Goal: Find specific page/section: Find specific page/section

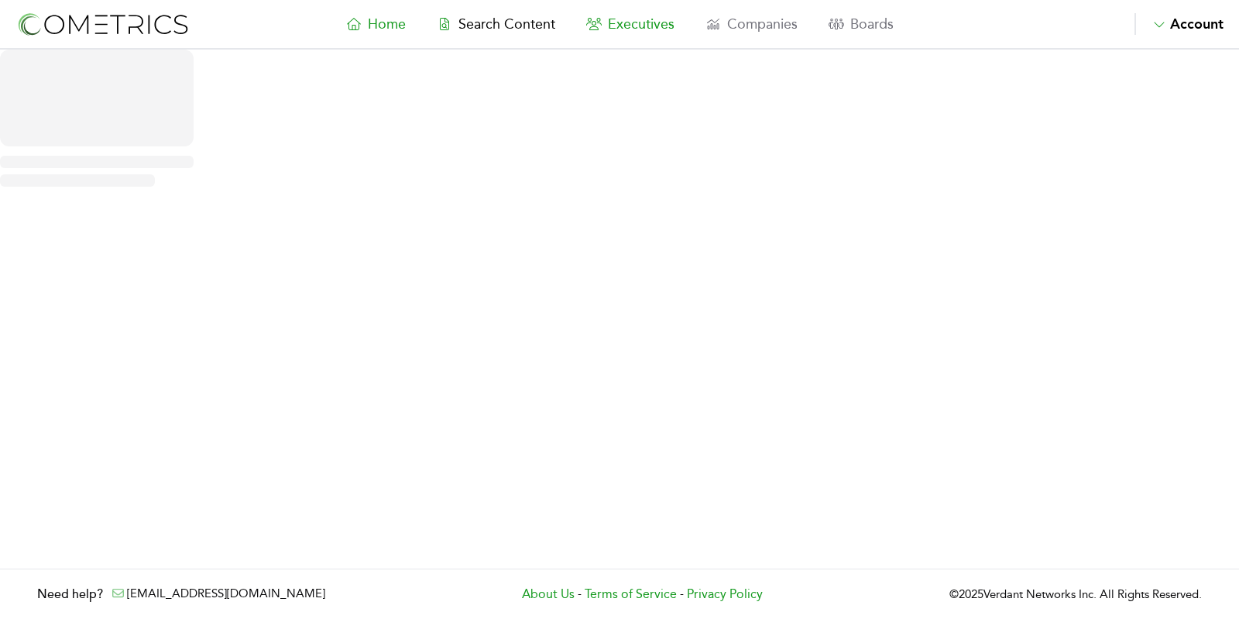
click at [624, 24] on span "Executives" at bounding box center [641, 23] width 67 height 17
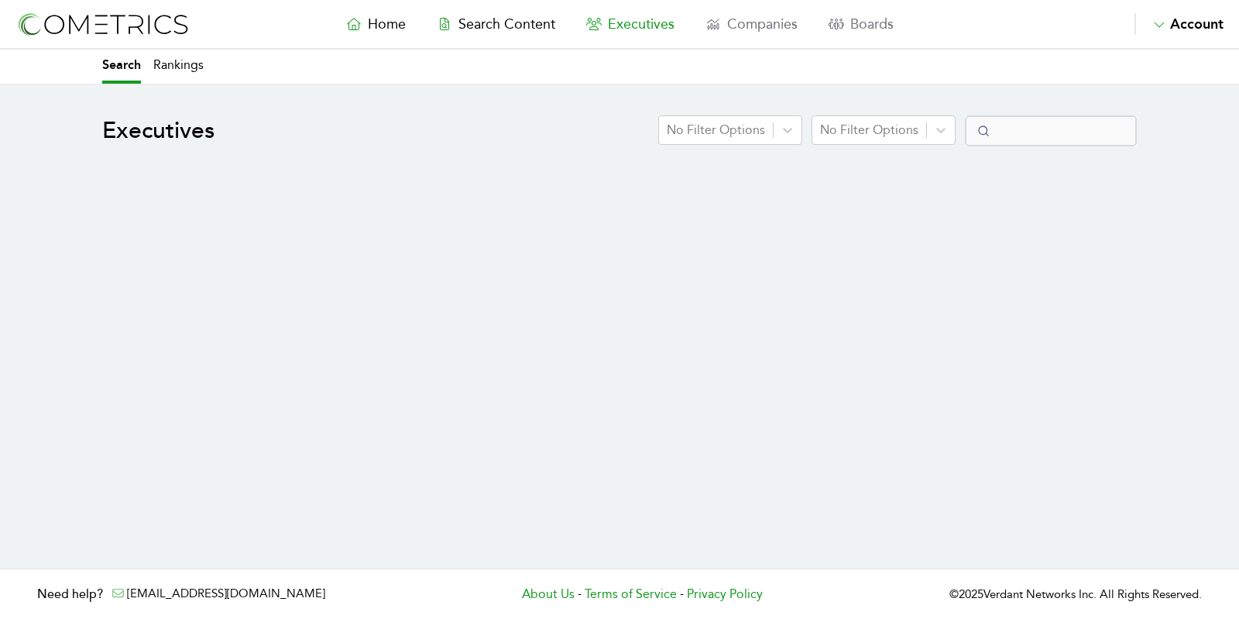
select select "50"
